Goal: Task Accomplishment & Management: Use online tool/utility

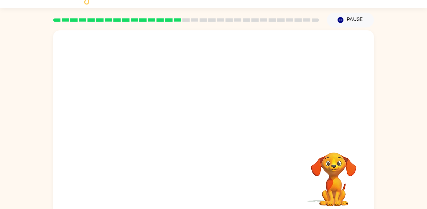
scroll to position [13, 0]
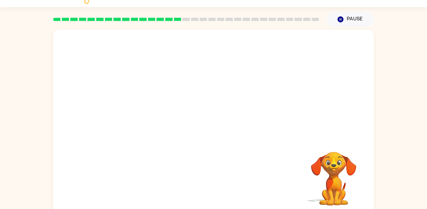
click at [138, 109] on video "Your browser must support playing .mp4 files to use Literably. Please try using…" at bounding box center [213, 84] width 320 height 109
click at [206, 132] on div at bounding box center [213, 126] width 41 height 24
click at [206, 132] on button "button" at bounding box center [213, 126] width 41 height 24
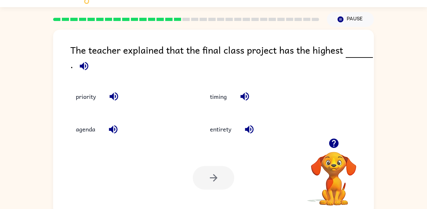
click at [85, 67] on icon "button" at bounding box center [84, 66] width 8 height 8
click at [334, 141] on icon "button" at bounding box center [333, 143] width 11 height 11
click at [334, 140] on div "The teacher explained that the final class project has the highest . priority t…" at bounding box center [213, 122] width 320 height 185
click at [334, 140] on icon "button" at bounding box center [333, 143] width 9 height 9
click at [334, 140] on div "The teacher explained that the final class project has the highest . priority t…" at bounding box center [213, 122] width 320 height 185
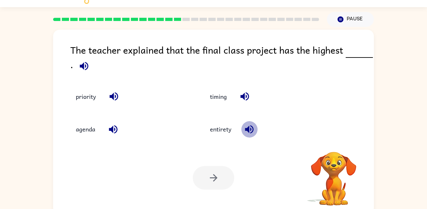
click at [248, 132] on icon "button" at bounding box center [248, 129] width 11 height 11
click at [248, 100] on icon "button" at bounding box center [244, 97] width 8 height 8
click at [113, 95] on icon "button" at bounding box center [113, 97] width 8 height 8
click at [116, 129] on icon "button" at bounding box center [112, 129] width 11 height 11
click at [119, 97] on icon "button" at bounding box center [113, 96] width 11 height 11
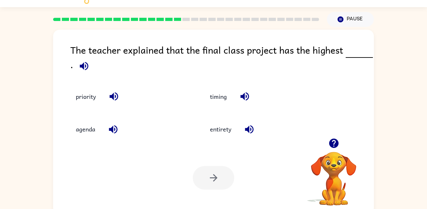
click at [85, 66] on icon "button" at bounding box center [84, 66] width 8 height 8
click at [116, 106] on div "priority" at bounding box center [124, 92] width 134 height 33
click at [116, 103] on button "button" at bounding box center [114, 96] width 17 height 17
click at [113, 125] on icon "button" at bounding box center [112, 129] width 11 height 11
click at [82, 67] on icon "button" at bounding box center [84, 66] width 8 height 8
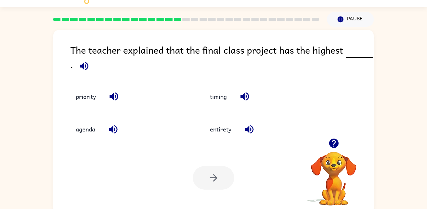
click at [117, 100] on icon "button" at bounding box center [113, 96] width 11 height 11
click at [113, 100] on icon "button" at bounding box center [113, 96] width 11 height 11
click at [111, 129] on icon "button" at bounding box center [113, 129] width 8 height 8
click at [245, 96] on icon "button" at bounding box center [244, 97] width 8 height 8
click at [247, 93] on icon "button" at bounding box center [244, 96] width 11 height 11
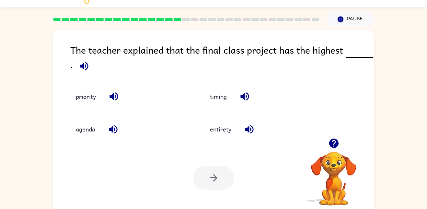
click at [251, 135] on button "button" at bounding box center [249, 129] width 17 height 17
click at [256, 134] on button "button" at bounding box center [249, 129] width 17 height 17
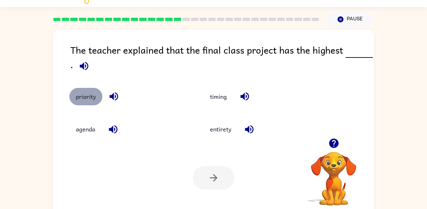
click at [100, 99] on button "priority" at bounding box center [85, 96] width 33 height 17
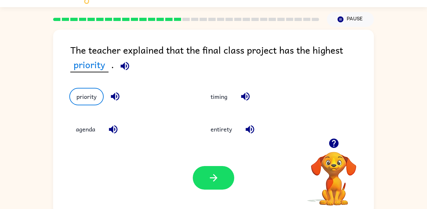
click at [110, 101] on icon "button" at bounding box center [114, 96] width 11 height 11
click at [131, 72] on div "The teacher explained that the final class project has the highest priority ." at bounding box center [221, 59] width 303 height 32
click at [127, 69] on icon "button" at bounding box center [124, 66] width 11 height 11
click at [120, 64] on icon "button" at bounding box center [124, 66] width 11 height 11
click at [211, 171] on button "button" at bounding box center [213, 178] width 41 height 24
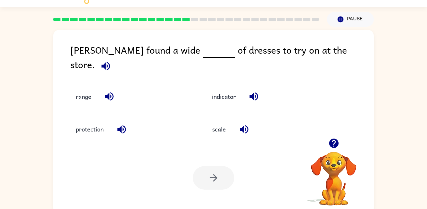
click at [332, 142] on icon "button" at bounding box center [333, 143] width 11 height 11
click at [110, 62] on icon "button" at bounding box center [105, 66] width 8 height 8
click at [110, 91] on icon "button" at bounding box center [109, 96] width 11 height 11
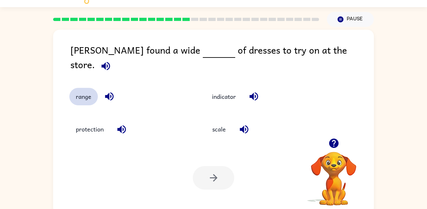
click at [88, 88] on button "range" at bounding box center [83, 96] width 28 height 17
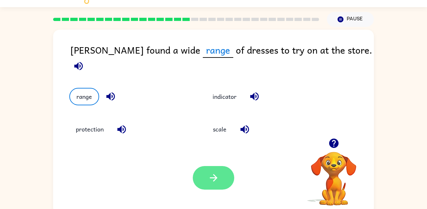
click at [218, 179] on icon "button" at bounding box center [213, 178] width 11 height 11
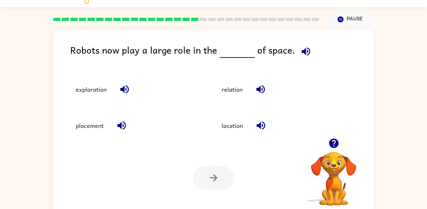
click at [331, 144] on icon "button" at bounding box center [333, 143] width 9 height 9
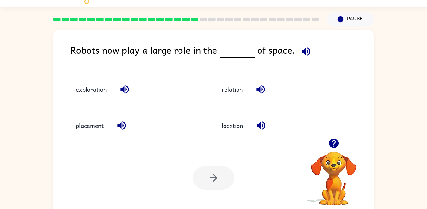
click at [331, 144] on icon "button" at bounding box center [333, 143] width 9 height 9
click at [303, 51] on icon "button" at bounding box center [305, 51] width 8 height 8
click at [125, 94] on icon "button" at bounding box center [124, 89] width 11 height 11
click at [108, 86] on button "exploration" at bounding box center [91, 89] width 44 height 17
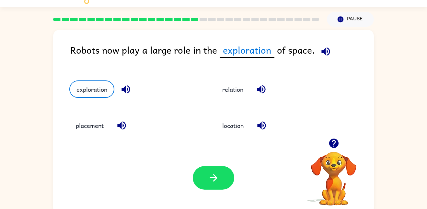
click at [120, 129] on icon "button" at bounding box center [121, 125] width 11 height 11
click at [258, 126] on icon "button" at bounding box center [261, 126] width 8 height 8
click at [262, 89] on icon "button" at bounding box center [260, 89] width 11 height 11
click at [198, 170] on button "button" at bounding box center [213, 178] width 41 height 24
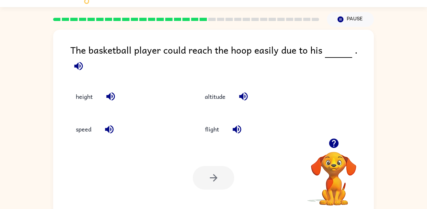
click at [84, 61] on icon "button" at bounding box center [78, 66] width 11 height 11
click at [113, 91] on icon "button" at bounding box center [110, 96] width 11 height 11
click at [109, 127] on icon "button" at bounding box center [109, 129] width 11 height 11
click at [231, 128] on icon "button" at bounding box center [236, 129] width 11 height 11
click at [247, 91] on icon "button" at bounding box center [243, 96] width 11 height 11
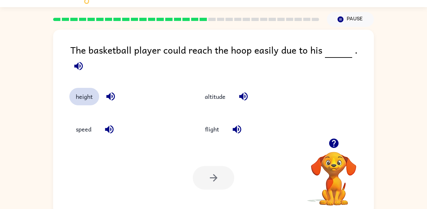
click at [84, 88] on button "height" at bounding box center [84, 96] width 30 height 17
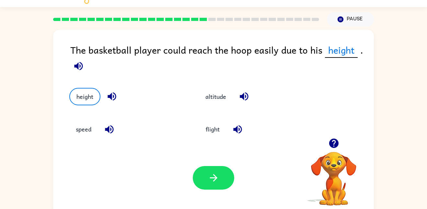
click at [336, 142] on icon "button" at bounding box center [333, 143] width 9 height 9
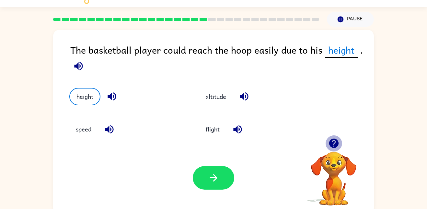
click at [336, 142] on icon "button" at bounding box center [333, 143] width 9 height 9
click at [336, 142] on video "Your browser must support playing .mp4 files to use Literably. Please try using…" at bounding box center [333, 174] width 65 height 65
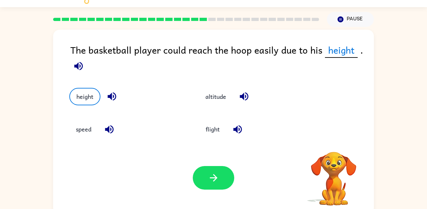
click at [336, 142] on video "Your browser must support playing .mp4 files to use Literably. Please try using…" at bounding box center [333, 174] width 65 height 65
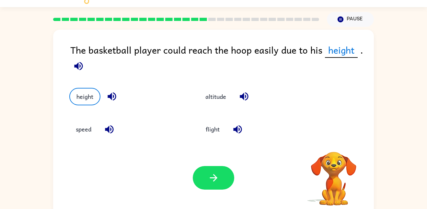
click at [336, 142] on video "Your browser must support playing .mp4 files to use Literably. Please try using…" at bounding box center [333, 174] width 65 height 65
click at [336, 142] on icon "button" at bounding box center [333, 143] width 9 height 9
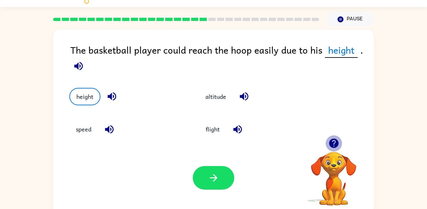
click at [336, 142] on video "Your browser must support playing .mp4 files to use Literably. Please try using…" at bounding box center [333, 174] width 65 height 65
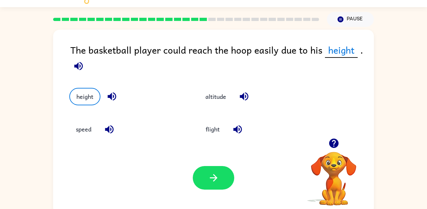
click at [336, 142] on icon "button" at bounding box center [333, 143] width 9 height 9
click at [336, 142] on video "Your browser must support playing .mp4 files to use Literably. Please try using…" at bounding box center [333, 174] width 65 height 65
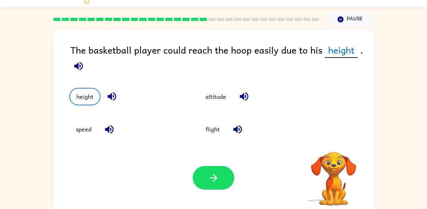
click at [336, 142] on video "Your browser must support playing .mp4 files to use Literably. Please try using…" at bounding box center [333, 174] width 65 height 65
click at [335, 141] on icon "button" at bounding box center [333, 143] width 9 height 9
click at [335, 141] on div "The basketball player could reach the hoop easily due to his height . height al…" at bounding box center [213, 122] width 320 height 185
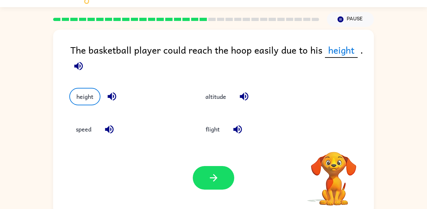
click at [336, 141] on div "The basketball player could reach the hoop easily due to his height . height al…" at bounding box center [213, 122] width 320 height 185
click at [335, 142] on icon "button" at bounding box center [333, 143] width 9 height 9
click at [335, 142] on div "Your browser must support playing .mp4 files to use Literably. Please try using…" at bounding box center [213, 178] width 320 height 73
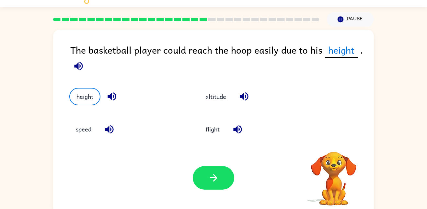
click at [335, 142] on div "Your browser must support playing .mp4 files to use Literably. Please try using…" at bounding box center [213, 178] width 320 height 73
click at [335, 142] on icon "button" at bounding box center [333, 143] width 9 height 9
click at [335, 142] on div "Your browser must support playing .mp4 files to use Literably. Please try using…" at bounding box center [213, 178] width 320 height 73
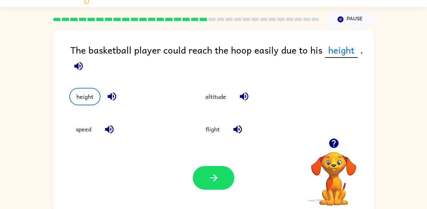
click at [336, 143] on icon "button" at bounding box center [333, 143] width 9 height 9
click at [336, 143] on div "Your browser must support playing .mp4 files to use Literably. Please try using…" at bounding box center [333, 171] width 65 height 72
click at [336, 143] on icon "button" at bounding box center [333, 143] width 9 height 9
click at [336, 143] on video "Your browser must support playing .mp4 files to use Literably. Please try using…" at bounding box center [333, 174] width 65 height 65
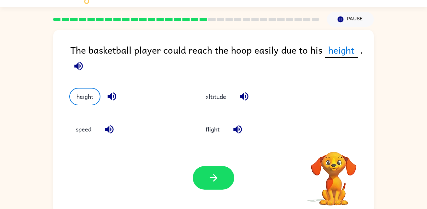
click at [336, 143] on video "Your browser must support playing .mp4 files to use Literably. Please try using…" at bounding box center [333, 174] width 65 height 65
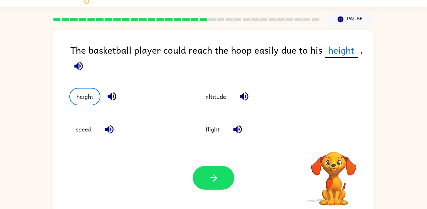
click at [336, 143] on video "Your browser must support playing .mp4 files to use Literably. Please try using…" at bounding box center [333, 174] width 65 height 65
click at [336, 143] on icon "button" at bounding box center [333, 143] width 9 height 9
click at [336, 143] on video "Your browser must support playing .mp4 files to use Literably. Please try using…" at bounding box center [333, 174] width 65 height 65
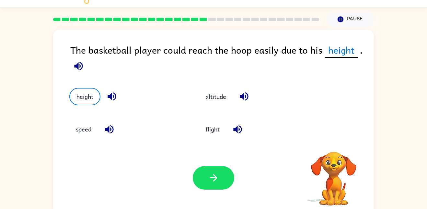
click at [336, 143] on video "Your browser must support playing .mp4 files to use Literably. Please try using…" at bounding box center [333, 174] width 65 height 65
click at [205, 176] on button "button" at bounding box center [213, 178] width 41 height 24
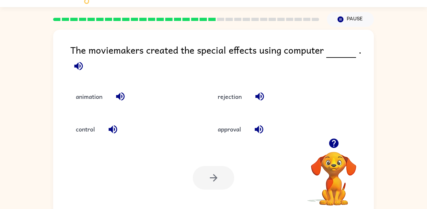
click at [81, 66] on icon "button" at bounding box center [78, 66] width 11 height 11
click at [127, 94] on button "button" at bounding box center [120, 96] width 17 height 17
click at [115, 130] on icon "button" at bounding box center [112, 129] width 11 height 11
click at [257, 132] on icon "button" at bounding box center [258, 129] width 11 height 11
click at [261, 98] on icon "button" at bounding box center [259, 97] width 8 height 8
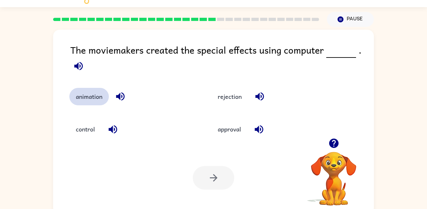
click at [104, 95] on button "animation" at bounding box center [88, 96] width 39 height 17
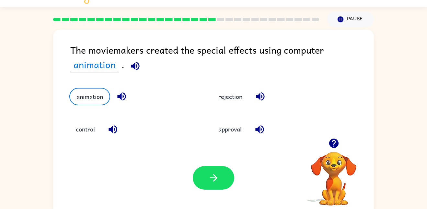
click at [213, 192] on div "Your browser must support playing .mp4 files to use Literably. Please try using…" at bounding box center [213, 178] width 320 height 73
click at [206, 188] on button "button" at bounding box center [213, 178] width 41 height 24
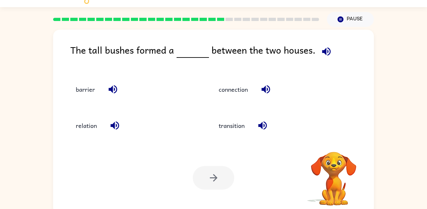
click at [326, 49] on icon "button" at bounding box center [326, 51] width 8 height 8
click at [114, 88] on icon "button" at bounding box center [112, 89] width 8 height 8
click at [92, 89] on button "barrier" at bounding box center [85, 89] width 32 height 17
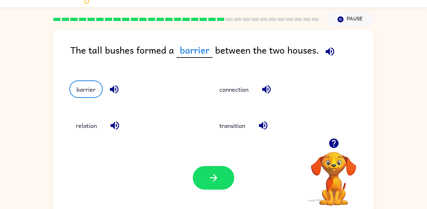
click at [116, 126] on icon "button" at bounding box center [114, 126] width 8 height 8
click at [267, 126] on icon "button" at bounding box center [262, 125] width 11 height 11
click at [267, 90] on icon "button" at bounding box center [266, 89] width 8 height 8
click at [206, 162] on div "Your browser must support playing .mp4 files to use Literably. Please try using…" at bounding box center [213, 178] width 320 height 73
click at [211, 171] on button "button" at bounding box center [213, 178] width 41 height 24
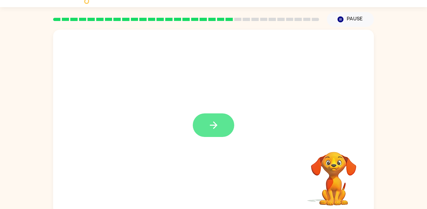
click at [222, 129] on button "button" at bounding box center [213, 126] width 41 height 24
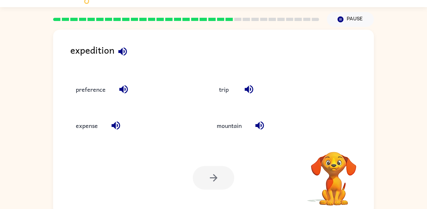
click at [122, 57] on icon "button" at bounding box center [122, 51] width 11 height 11
click at [126, 86] on icon "button" at bounding box center [123, 89] width 8 height 8
click at [114, 132] on button "button" at bounding box center [115, 125] width 17 height 17
click at [263, 124] on icon "button" at bounding box center [259, 126] width 8 height 8
click at [250, 88] on icon "button" at bounding box center [248, 89] width 8 height 8
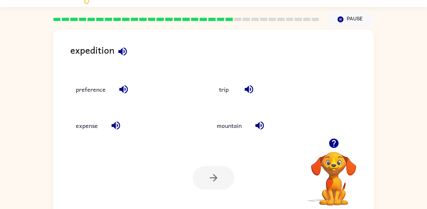
click at [121, 55] on icon "button" at bounding box center [122, 51] width 11 height 11
click at [118, 52] on icon "button" at bounding box center [122, 51] width 11 height 11
click at [213, 93] on button "trip" at bounding box center [223, 89] width 27 height 17
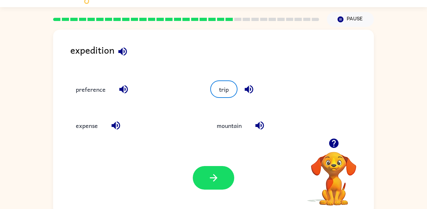
click at [195, 197] on div "Your browser must support playing .mp4 files to use Literably. Please try using…" at bounding box center [213, 178] width 320 height 73
click at [208, 183] on icon "button" at bounding box center [213, 178] width 11 height 11
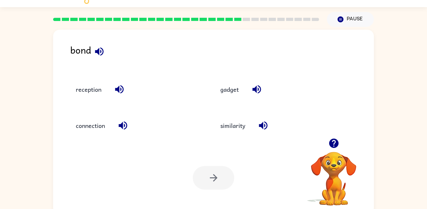
click at [327, 144] on button "button" at bounding box center [333, 143] width 17 height 17
click at [97, 52] on icon "button" at bounding box center [99, 51] width 8 height 8
click at [99, 53] on icon "button" at bounding box center [99, 51] width 11 height 11
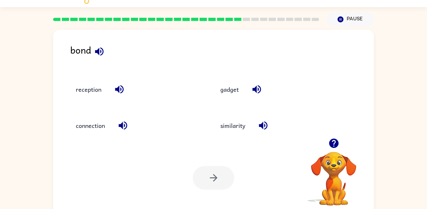
click at [99, 53] on icon "button" at bounding box center [99, 51] width 11 height 11
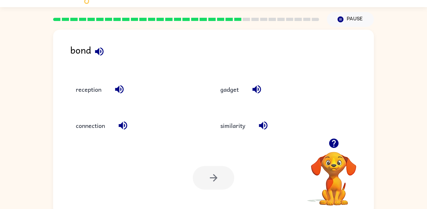
click at [99, 53] on icon "button" at bounding box center [99, 51] width 11 height 11
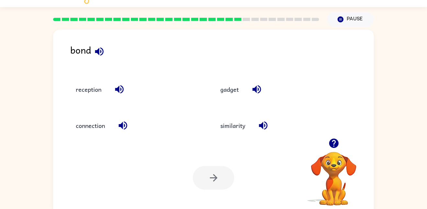
click at [99, 53] on icon "button" at bounding box center [99, 51] width 11 height 11
click at [99, 52] on icon "button" at bounding box center [99, 51] width 11 height 11
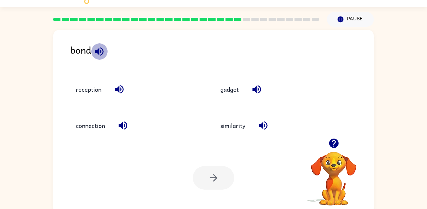
click at [99, 52] on icon "button" at bounding box center [99, 51] width 11 height 11
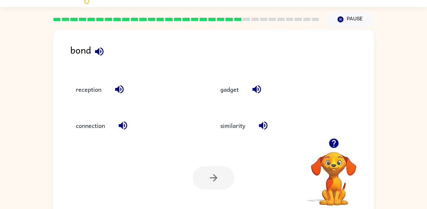
click at [99, 52] on icon "button" at bounding box center [99, 51] width 11 height 11
click at [94, 54] on icon "button" at bounding box center [99, 51] width 11 height 11
click at [95, 53] on icon "button" at bounding box center [99, 51] width 11 height 11
click at [116, 91] on icon "button" at bounding box center [119, 89] width 11 height 11
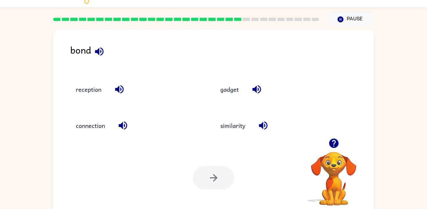
click at [124, 127] on icon "button" at bounding box center [122, 125] width 11 height 11
click at [268, 123] on icon "button" at bounding box center [262, 125] width 11 height 11
click at [260, 92] on icon "button" at bounding box center [256, 89] width 8 height 8
click at [262, 128] on icon "button" at bounding box center [263, 126] width 8 height 8
click at [129, 123] on button "button" at bounding box center [123, 125] width 17 height 17
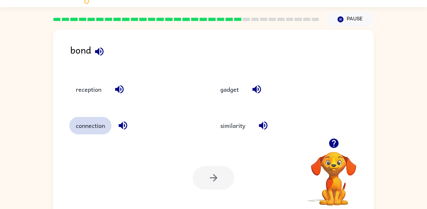
click at [104, 127] on button "connection" at bounding box center [90, 125] width 42 height 17
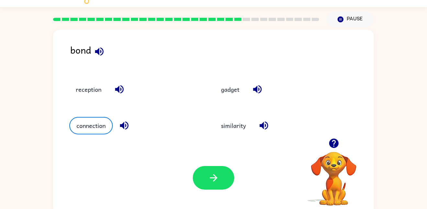
click at [113, 126] on div "connection" at bounding box center [134, 125] width 130 height 17
click at [119, 127] on icon "button" at bounding box center [123, 125] width 11 height 11
click at [217, 180] on icon "button" at bounding box center [213, 178] width 11 height 11
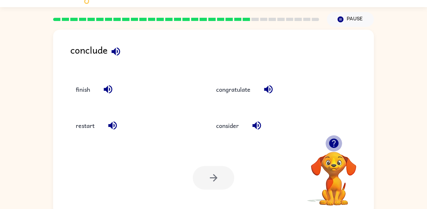
click at [331, 151] on button "button" at bounding box center [333, 143] width 17 height 17
click at [118, 47] on icon "button" at bounding box center [115, 51] width 11 height 11
click at [119, 58] on button "button" at bounding box center [115, 51] width 17 height 17
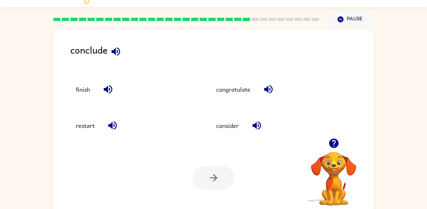
click at [110, 89] on icon "button" at bounding box center [107, 89] width 11 height 11
click at [106, 126] on button "button" at bounding box center [112, 125] width 17 height 17
click at [259, 124] on icon "button" at bounding box center [256, 125] width 11 height 11
click at [272, 88] on icon "button" at bounding box center [268, 89] width 8 height 8
click at [234, 128] on button "consider" at bounding box center [227, 125] width 36 height 17
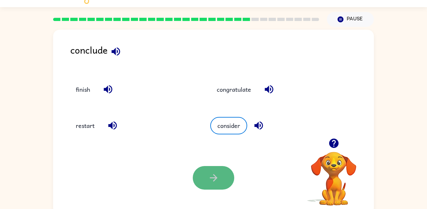
click at [215, 171] on button "button" at bounding box center [213, 178] width 41 height 24
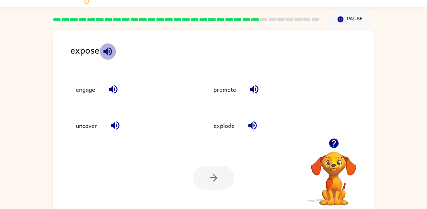
click at [105, 51] on icon "button" at bounding box center [107, 51] width 8 height 8
click at [109, 53] on icon "button" at bounding box center [107, 51] width 8 height 8
click at [110, 92] on icon "button" at bounding box center [112, 89] width 11 height 11
click at [114, 127] on icon "button" at bounding box center [115, 126] width 8 height 8
click at [250, 127] on icon "button" at bounding box center [252, 126] width 8 height 8
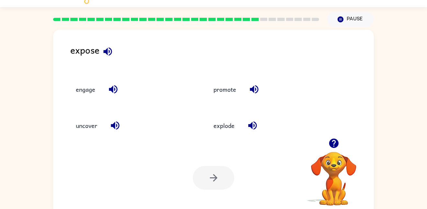
click at [258, 81] on div "promote" at bounding box center [268, 89] width 123 height 17
click at [257, 87] on icon "button" at bounding box center [254, 89] width 8 height 8
click at [121, 122] on icon "button" at bounding box center [114, 125] width 11 height 11
click at [99, 49] on div "expose" at bounding box center [221, 55] width 303 height 25
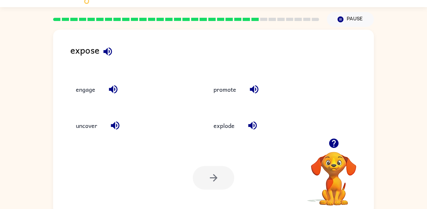
click at [106, 51] on icon "button" at bounding box center [107, 51] width 8 height 8
click at [73, 131] on button "uncover" at bounding box center [86, 125] width 34 height 17
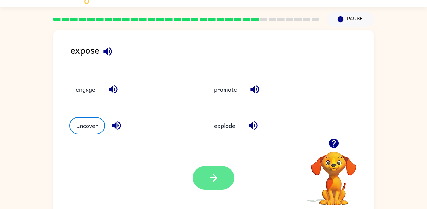
click at [211, 189] on button "button" at bounding box center [213, 178] width 41 height 24
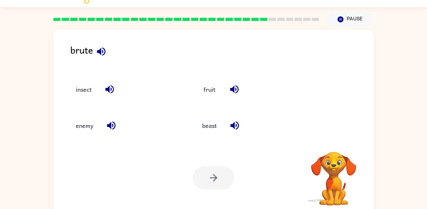
click at [207, 184] on div at bounding box center [213, 178] width 41 height 24
click at [334, 145] on icon "button" at bounding box center [333, 143] width 9 height 9
click at [334, 145] on video "Your browser must support playing .mp4 files to use Literably. Please try using…" at bounding box center [333, 174] width 65 height 65
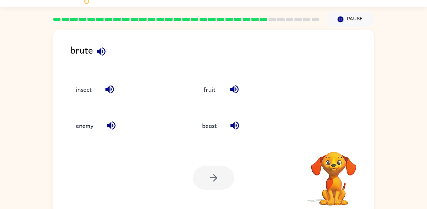
click at [334, 145] on video "Your browser must support playing .mp4 files to use Literably. Please try using…" at bounding box center [333, 174] width 65 height 65
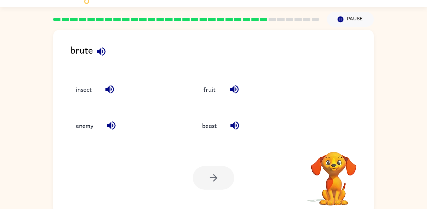
click at [334, 152] on div "Your browser must support playing .mp4 files to use Literably. Please try using…" at bounding box center [333, 179] width 65 height 55
click at [334, 145] on icon "button" at bounding box center [333, 143] width 9 height 9
click at [334, 145] on video "Your browser must support playing .mp4 files to use Literably. Please try using…" at bounding box center [333, 174] width 65 height 65
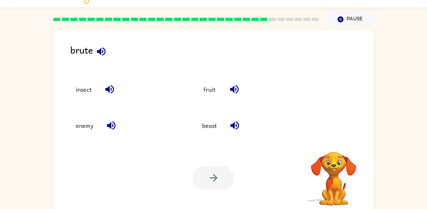
click at [334, 145] on video "Your browser must support playing .mp4 files to use Literably. Please try using…" at bounding box center [333, 174] width 65 height 65
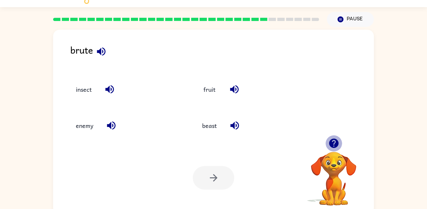
click at [334, 145] on icon "button" at bounding box center [333, 143] width 9 height 9
click at [334, 145] on video "Your browser must support playing .mp4 files to use Literably. Please try using…" at bounding box center [333, 174] width 65 height 65
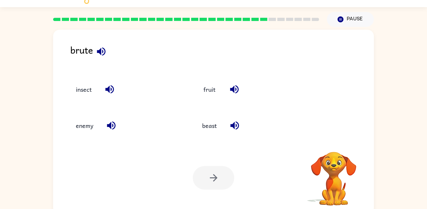
click at [334, 145] on video "Your browser must support playing .mp4 files to use Literably. Please try using…" at bounding box center [333, 174] width 65 height 65
click at [334, 145] on icon "button" at bounding box center [333, 143] width 9 height 9
click at [334, 145] on video "Your browser must support playing .mp4 files to use Literably. Please try using…" at bounding box center [333, 174] width 65 height 65
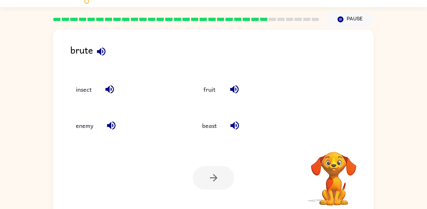
click at [334, 145] on video "Your browser must support playing .mp4 files to use Literably. Please try using…" at bounding box center [333, 174] width 65 height 65
click at [334, 145] on icon "button" at bounding box center [333, 143] width 9 height 9
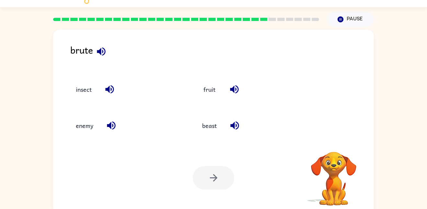
click at [334, 145] on video "Your browser must support playing .mp4 files to use Literably. Please try using…" at bounding box center [333, 174] width 65 height 65
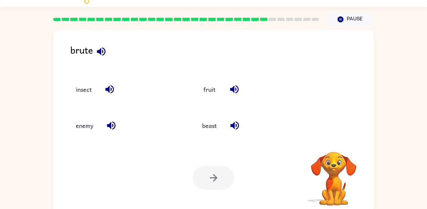
click at [334, 145] on video "Your browser must support playing .mp4 files to use Literably. Please try using…" at bounding box center [333, 174] width 65 height 65
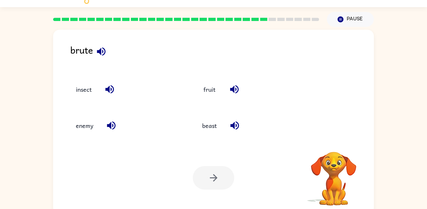
click at [334, 145] on video "Your browser must support playing .mp4 files to use Literably. Please try using…" at bounding box center [333, 174] width 65 height 65
click at [334, 152] on div "Your browser must support playing .mp4 files to use Literably. Please try using…" at bounding box center [333, 179] width 65 height 55
click at [334, 145] on icon "button" at bounding box center [333, 143] width 9 height 9
click at [334, 145] on video "Your browser must support playing .mp4 files to use Literably. Please try using…" at bounding box center [333, 174] width 65 height 65
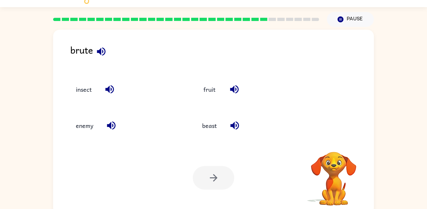
click at [334, 145] on video "Your browser must support playing .mp4 files to use Literably. Please try using…" at bounding box center [333, 174] width 65 height 65
click at [334, 152] on div "Your browser must support playing .mp4 files to use Literably. Please try using…" at bounding box center [333, 179] width 65 height 55
click at [334, 145] on video "Your browser must support playing .mp4 files to use Literably. Please try using…" at bounding box center [333, 174] width 65 height 65
click at [334, 152] on div "Your browser must support playing .mp4 files to use Literably. Please try using…" at bounding box center [333, 179] width 65 height 55
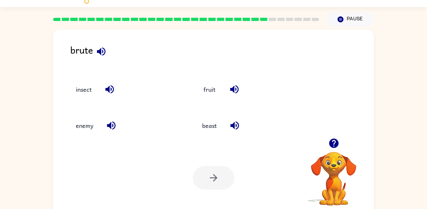
click at [334, 144] on icon "button" at bounding box center [333, 143] width 9 height 9
click at [334, 144] on video "Your browser must support playing .mp4 files to use Literably. Please try using…" at bounding box center [333, 174] width 65 height 65
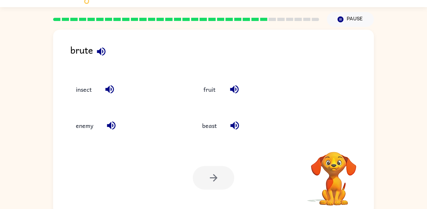
click at [334, 144] on video "Your browser must support playing .mp4 files to use Literably. Please try using…" at bounding box center [333, 174] width 65 height 65
click at [334, 152] on div "Your browser must support playing .mp4 files to use Literably. Please try using…" at bounding box center [333, 179] width 65 height 55
click at [334, 144] on video "Your browser must support playing .mp4 files to use Literably. Please try using…" at bounding box center [333, 174] width 65 height 65
click at [105, 51] on icon "button" at bounding box center [101, 51] width 8 height 8
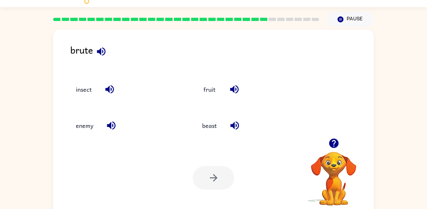
click at [103, 51] on icon "button" at bounding box center [100, 51] width 11 height 11
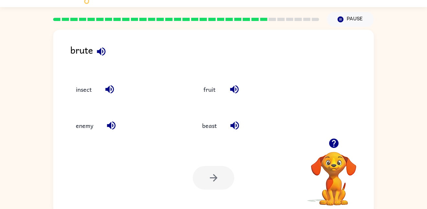
click at [103, 51] on icon "button" at bounding box center [100, 51] width 11 height 11
click at [102, 50] on icon "button" at bounding box center [100, 51] width 11 height 11
click at [110, 89] on icon "button" at bounding box center [109, 89] width 11 height 11
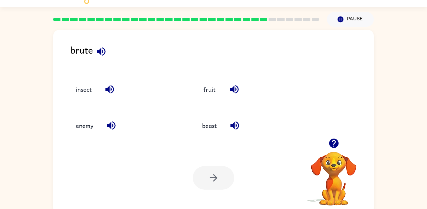
click at [115, 119] on button "button" at bounding box center [111, 125] width 17 height 17
click at [234, 86] on icon "button" at bounding box center [234, 89] width 11 height 11
click at [237, 127] on icon "button" at bounding box center [234, 125] width 11 height 11
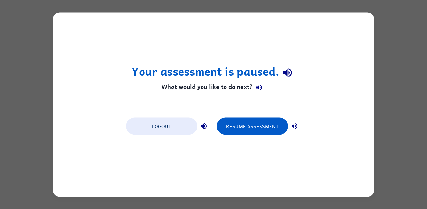
scroll to position [0, 0]
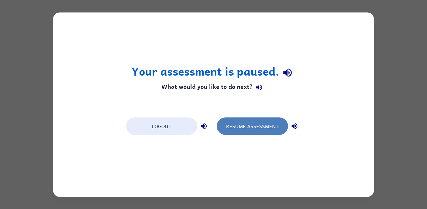
click at [236, 125] on button "Resume Assessment" at bounding box center [252, 125] width 71 height 17
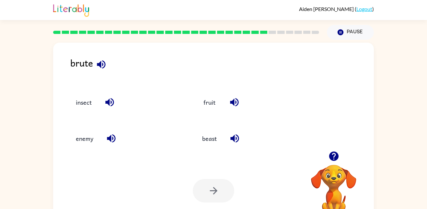
click at [335, 159] on icon "button" at bounding box center [333, 156] width 9 height 9
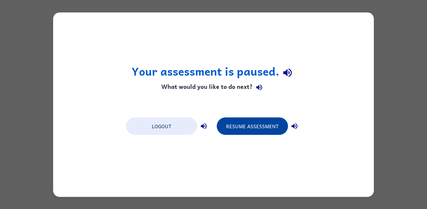
click at [240, 128] on button "Resume Assessment" at bounding box center [252, 125] width 71 height 17
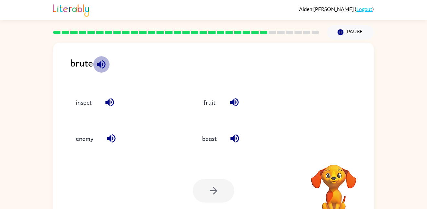
click at [101, 63] on icon "button" at bounding box center [101, 64] width 8 height 8
click at [109, 100] on icon "button" at bounding box center [109, 102] width 8 height 8
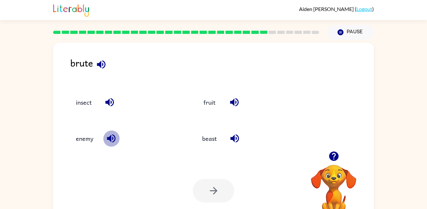
click at [117, 141] on button "button" at bounding box center [111, 138] width 17 height 17
click at [73, 137] on button "enemy" at bounding box center [84, 138] width 30 height 17
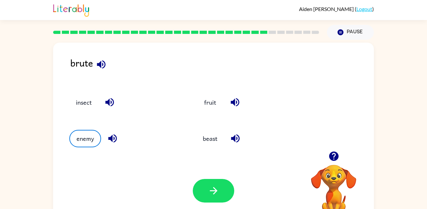
click at [229, 101] on button "button" at bounding box center [235, 102] width 17 height 17
click at [239, 142] on icon "button" at bounding box center [234, 138] width 11 height 11
click at [215, 137] on button "beast" at bounding box center [210, 138] width 28 height 17
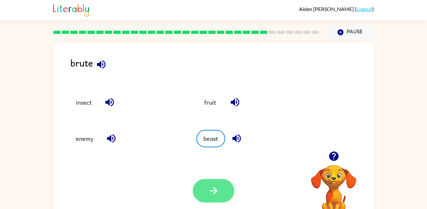
click at [221, 184] on button "button" at bounding box center [213, 191] width 41 height 24
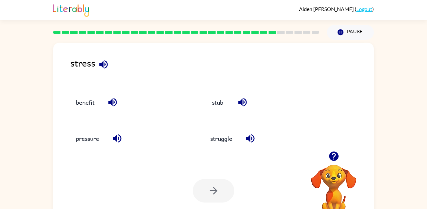
click at [336, 154] on icon "button" at bounding box center [333, 156] width 9 height 9
click at [94, 74] on div "stress" at bounding box center [221, 68] width 303 height 25
click at [106, 67] on icon "button" at bounding box center [103, 64] width 8 height 8
click at [114, 104] on icon "button" at bounding box center [112, 102] width 11 height 11
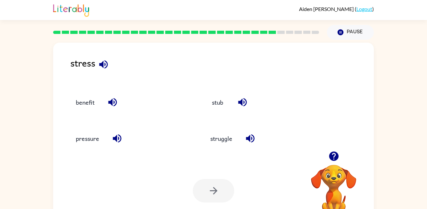
click at [114, 104] on icon "button" at bounding box center [112, 102] width 11 height 11
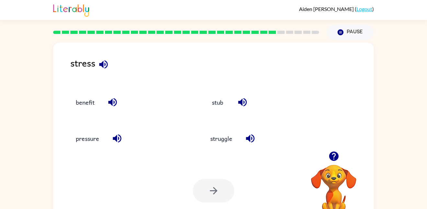
click at [116, 145] on button "button" at bounding box center [117, 138] width 17 height 17
click at [113, 67] on div "stress" at bounding box center [221, 68] width 303 height 25
click at [103, 66] on icon "button" at bounding box center [103, 64] width 8 height 8
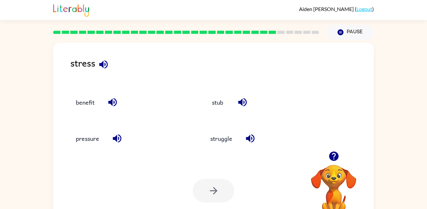
click at [103, 66] on icon "button" at bounding box center [103, 64] width 8 height 8
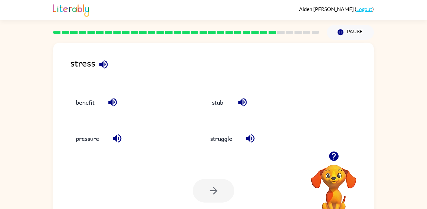
click at [114, 102] on icon "button" at bounding box center [112, 102] width 8 height 8
click at [118, 149] on div "pressure" at bounding box center [124, 136] width 134 height 36
click at [120, 143] on icon "button" at bounding box center [116, 138] width 11 height 11
click at [119, 141] on icon "button" at bounding box center [116, 138] width 11 height 11
click at [120, 141] on icon "button" at bounding box center [117, 139] width 8 height 8
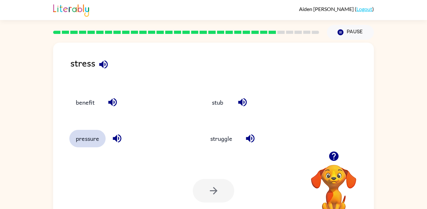
click at [93, 136] on button "pressure" at bounding box center [87, 138] width 36 height 17
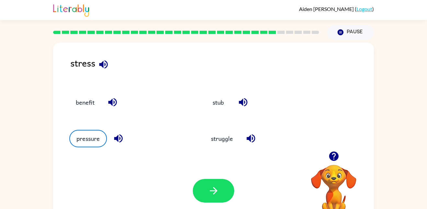
click at [208, 178] on div "Your browser must support playing .mp4 files to use Literably. Please try using…" at bounding box center [213, 191] width 320 height 73
click at [213, 186] on icon "button" at bounding box center [213, 190] width 11 height 11
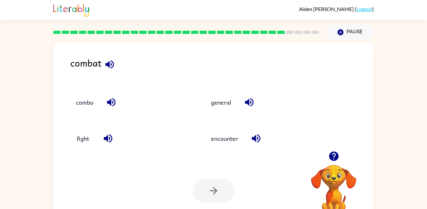
click at [336, 157] on icon "button" at bounding box center [333, 156] width 9 height 9
click at [336, 157] on video "Your browser must support playing .mp4 files to use Literably. Please try using…" at bounding box center [333, 187] width 65 height 65
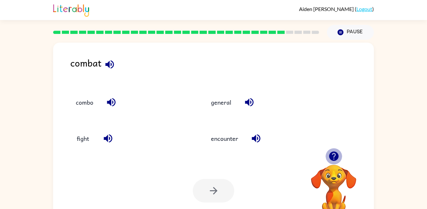
click at [336, 157] on icon "button" at bounding box center [333, 156] width 9 height 9
click at [336, 157] on video "Your browser must support playing .mp4 files to use Literably. Please try using…" at bounding box center [333, 187] width 65 height 65
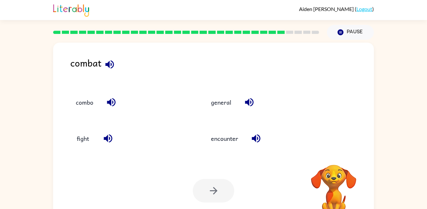
click at [336, 157] on video "Your browser must support playing .mp4 files to use Literably. Please try using…" at bounding box center [333, 187] width 65 height 65
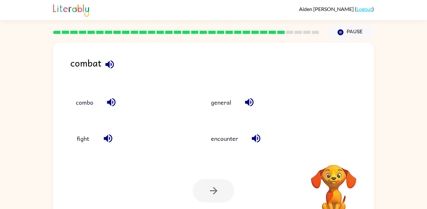
click at [336, 157] on video "Your browser must support playing .mp4 files to use Literably. Please try using…" at bounding box center [333, 187] width 65 height 65
click at [113, 68] on icon "button" at bounding box center [109, 64] width 11 height 11
click at [115, 102] on icon "button" at bounding box center [111, 102] width 8 height 8
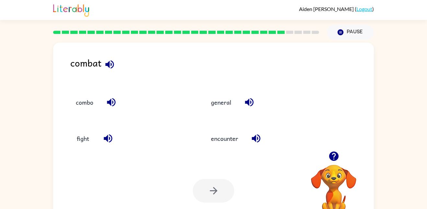
click at [115, 102] on icon "button" at bounding box center [111, 102] width 8 height 8
click at [109, 70] on icon "button" at bounding box center [109, 64] width 11 height 11
click at [112, 62] on icon "button" at bounding box center [109, 64] width 8 height 8
click at [111, 64] on icon "button" at bounding box center [109, 64] width 8 height 8
click at [109, 138] on icon "button" at bounding box center [108, 139] width 8 height 8
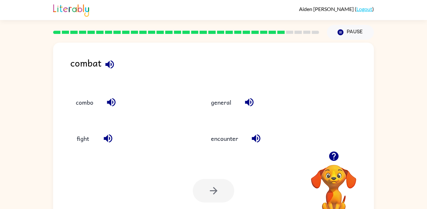
click at [251, 107] on icon "button" at bounding box center [248, 102] width 11 height 11
click at [258, 134] on icon "button" at bounding box center [255, 138] width 11 height 11
click at [87, 130] on button "fight" at bounding box center [82, 138] width 27 height 17
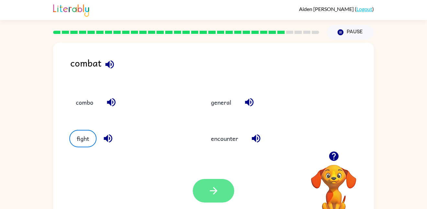
click at [212, 187] on icon "button" at bounding box center [213, 190] width 11 height 11
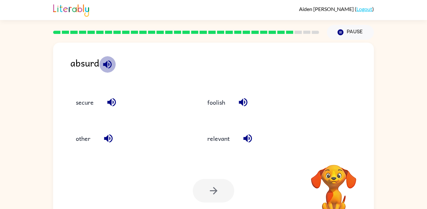
click at [106, 65] on icon "button" at bounding box center [107, 64] width 8 height 8
click at [117, 109] on div "secure" at bounding box center [127, 102] width 117 height 17
click at [107, 102] on icon "button" at bounding box center [111, 102] width 11 height 11
click at [104, 61] on icon "button" at bounding box center [107, 64] width 11 height 11
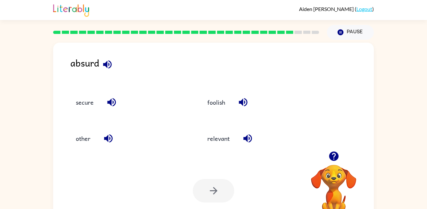
click at [104, 61] on icon "button" at bounding box center [107, 64] width 11 height 11
click at [109, 65] on icon "button" at bounding box center [107, 64] width 8 height 8
click at [114, 102] on icon "button" at bounding box center [111, 102] width 11 height 11
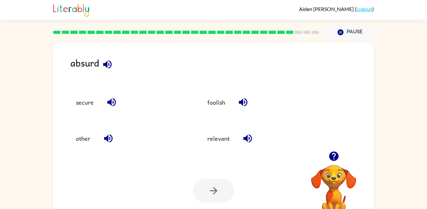
click at [114, 102] on icon "button" at bounding box center [111, 102] width 11 height 11
click at [114, 103] on icon "button" at bounding box center [111, 102] width 11 height 11
click at [112, 102] on icon "button" at bounding box center [111, 102] width 11 height 11
click at [108, 139] on icon "button" at bounding box center [108, 139] width 8 height 8
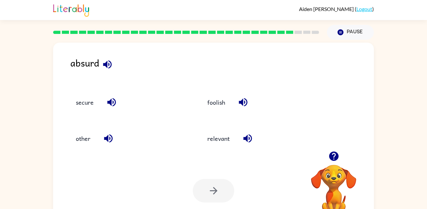
click at [107, 66] on icon "button" at bounding box center [107, 64] width 8 height 8
click at [248, 101] on icon "button" at bounding box center [242, 102] width 11 height 11
click at [247, 144] on icon "button" at bounding box center [247, 138] width 11 height 11
click at [114, 63] on button "button" at bounding box center [107, 64] width 17 height 17
click at [223, 152] on div "relevant" at bounding box center [253, 136] width 131 height 36
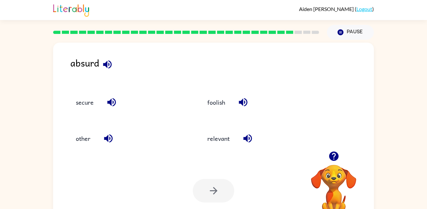
click at [109, 62] on icon "button" at bounding box center [107, 64] width 11 height 11
click at [112, 107] on icon "button" at bounding box center [111, 102] width 11 height 11
click at [108, 136] on icon "button" at bounding box center [108, 139] width 8 height 8
click at [95, 108] on button "secure" at bounding box center [84, 102] width 31 height 17
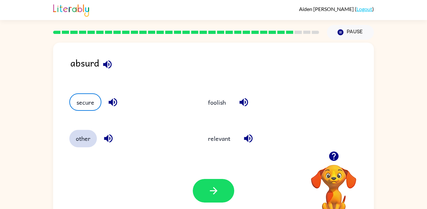
click at [82, 145] on button "other" at bounding box center [83, 138] width 28 height 17
click at [83, 101] on button "secure" at bounding box center [84, 102] width 31 height 17
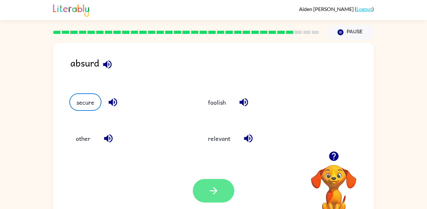
click at [218, 181] on button "button" at bounding box center [213, 191] width 41 height 24
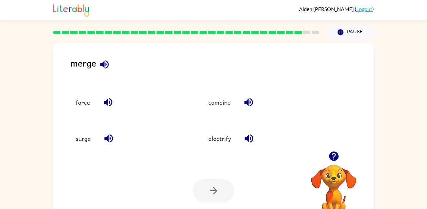
click at [331, 159] on icon "button" at bounding box center [333, 156] width 9 height 9
click at [331, 159] on video "Your browser must support playing .mp4 files to use Literably. Please try using…" at bounding box center [333, 187] width 65 height 65
click at [331, 165] on div "Your browser must support playing .mp4 files to use Literably. Please try using…" at bounding box center [333, 192] width 65 height 55
click at [331, 159] on icon "button" at bounding box center [333, 156] width 9 height 9
click at [331, 159] on video "Your browser must support playing .mp4 files to use Literably. Please try using…" at bounding box center [333, 187] width 65 height 65
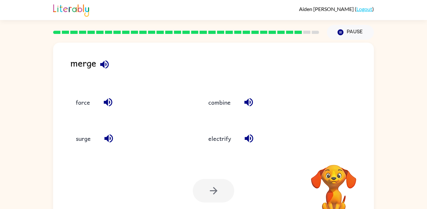
click at [331, 159] on video "Your browser must support playing .mp4 files to use Literably. Please try using…" at bounding box center [333, 187] width 65 height 65
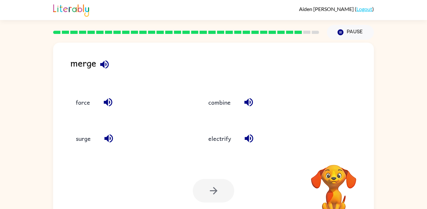
click at [331, 159] on video "Your browser must support playing .mp4 files to use Literably. Please try using…" at bounding box center [333, 187] width 65 height 65
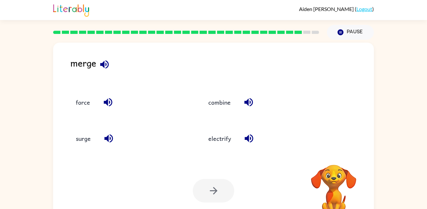
click at [331, 159] on video "Your browser must support playing .mp4 files to use Literably. Please try using…" at bounding box center [333, 187] width 65 height 65
click at [110, 66] on icon "button" at bounding box center [104, 64] width 11 height 11
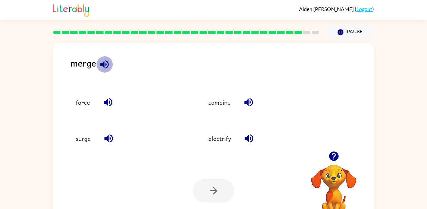
click at [110, 66] on icon "button" at bounding box center [104, 64] width 11 height 11
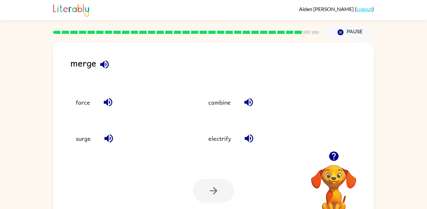
click at [110, 66] on icon "button" at bounding box center [104, 64] width 11 height 11
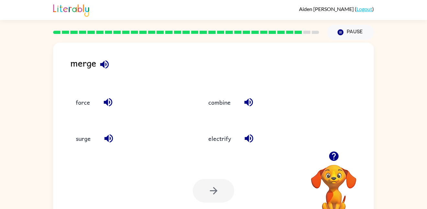
click at [110, 66] on icon "button" at bounding box center [104, 64] width 11 height 11
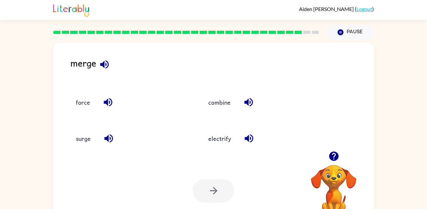
click at [110, 66] on icon "button" at bounding box center [104, 64] width 11 height 11
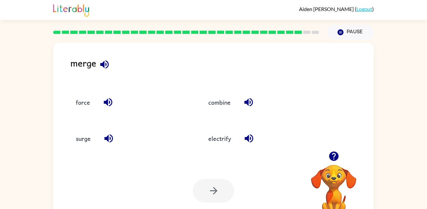
click at [110, 66] on icon "button" at bounding box center [104, 64] width 11 height 11
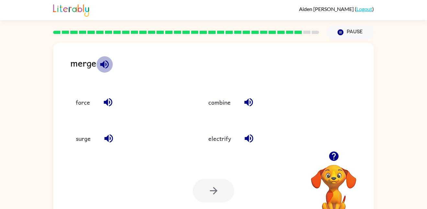
click at [110, 66] on icon "button" at bounding box center [104, 64] width 11 height 11
click at [111, 66] on button "button" at bounding box center [104, 64] width 17 height 17
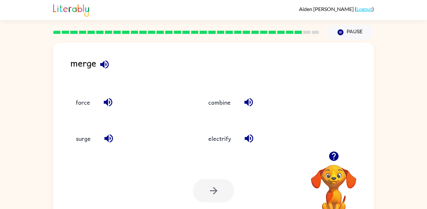
click at [111, 66] on button "button" at bounding box center [104, 64] width 17 height 17
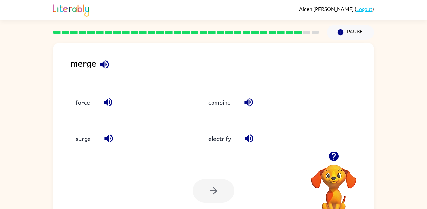
click at [111, 66] on button "button" at bounding box center [104, 64] width 17 height 17
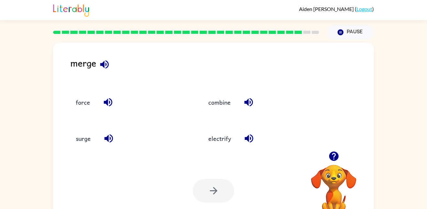
click at [111, 66] on button "button" at bounding box center [104, 64] width 17 height 17
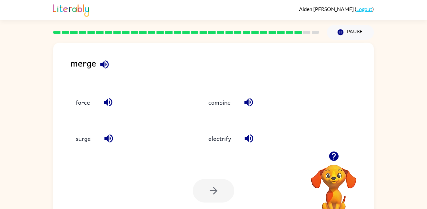
click at [111, 66] on button "button" at bounding box center [104, 64] width 17 height 17
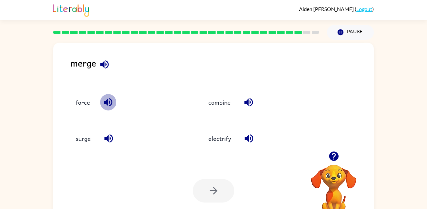
click at [107, 102] on icon "button" at bounding box center [108, 102] width 8 height 8
click at [107, 138] on icon "button" at bounding box center [108, 139] width 8 height 8
click at [249, 138] on icon "button" at bounding box center [248, 139] width 8 height 8
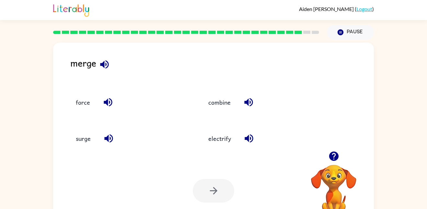
click at [252, 107] on icon "button" at bounding box center [248, 102] width 11 height 11
click at [251, 104] on icon "button" at bounding box center [248, 102] width 8 height 8
click at [106, 61] on icon "button" at bounding box center [104, 64] width 8 height 8
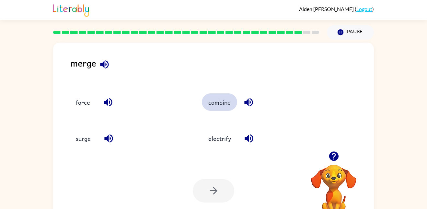
click at [218, 110] on button "combine" at bounding box center [219, 102] width 35 height 17
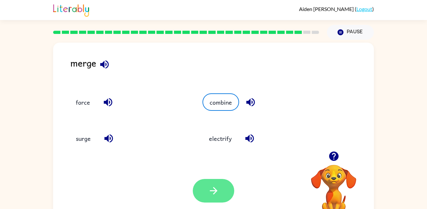
click at [213, 182] on button "button" at bounding box center [213, 191] width 41 height 24
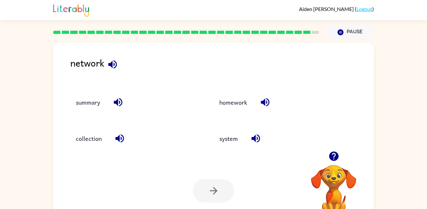
click at [114, 70] on icon "button" at bounding box center [112, 64] width 11 height 11
click at [120, 103] on icon "button" at bounding box center [118, 102] width 8 height 8
click at [117, 140] on icon "button" at bounding box center [119, 139] width 8 height 8
click at [262, 99] on icon "button" at bounding box center [264, 102] width 11 height 11
click at [257, 141] on icon "button" at bounding box center [255, 138] width 11 height 11
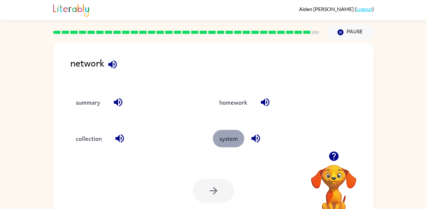
click at [235, 141] on button "system" at bounding box center [228, 138] width 31 height 17
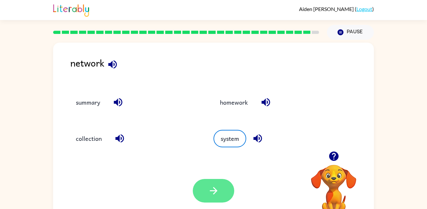
click at [203, 186] on button "button" at bounding box center [213, 191] width 41 height 24
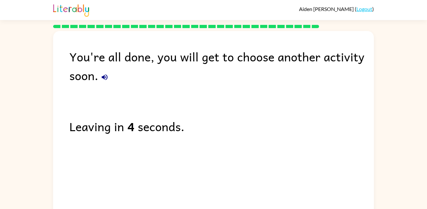
click at [108, 79] on icon "button" at bounding box center [105, 77] width 8 height 8
